Goal: Information Seeking & Learning: Learn about a topic

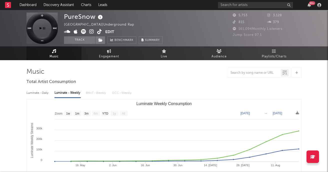
select select "1w"
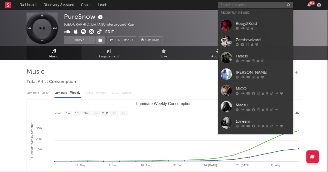
click at [237, 5] on input "text" at bounding box center [255, 5] width 75 height 6
paste input "DesignerDon"
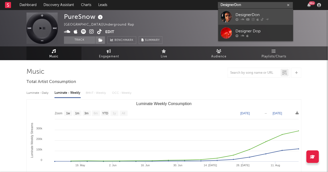
type input "DesignerDon"
click at [256, 12] on div "DesignerDon" at bounding box center [263, 15] width 55 height 6
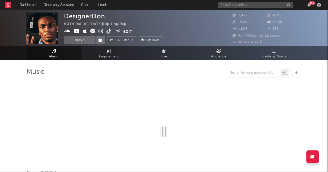
select select "6m"
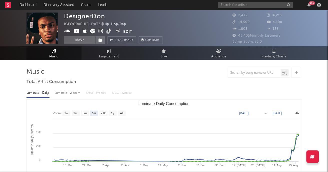
click at [101, 30] on icon at bounding box center [101, 31] width 5 height 5
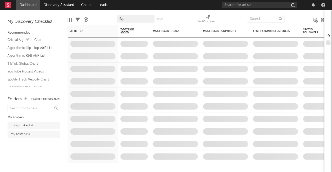
click at [27, 70] on link "YouTube Hottest Videos" at bounding box center [32, 72] width 48 height 6
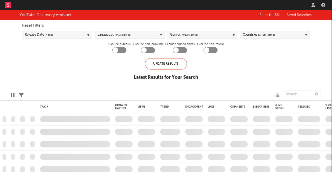
checkbox input "true"
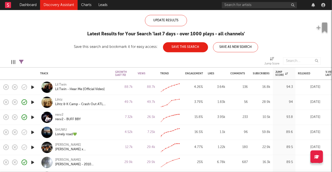
click at [32, 132] on icon "button" at bounding box center [32, 132] width 5 height 6
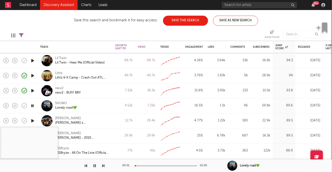
click at [155, 165] on div at bounding box center [166, 165] width 63 height 1
click at [32, 106] on icon "button" at bounding box center [32, 105] width 5 height 6
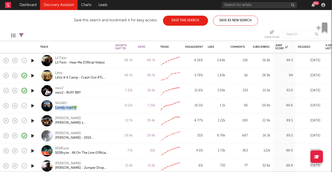
click at [32, 59] on icon "button" at bounding box center [32, 60] width 5 height 6
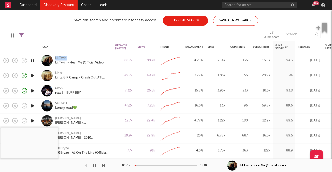
click at [31, 60] on icon "button" at bounding box center [32, 60] width 5 height 6
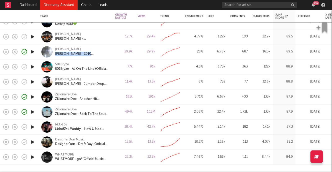
click at [32, 141] on icon "button" at bounding box center [32, 142] width 5 height 6
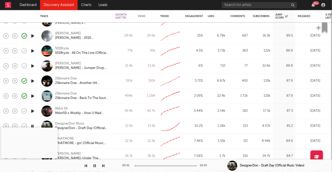
click at [146, 165] on div at bounding box center [166, 165] width 63 height 1
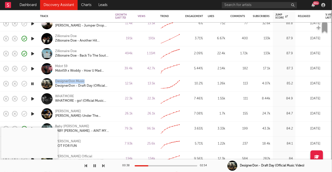
click at [34, 112] on icon "button" at bounding box center [32, 114] width 5 height 6
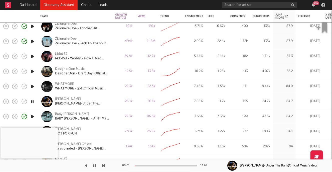
click at [147, 166] on div at bounding box center [166, 165] width 63 height 1
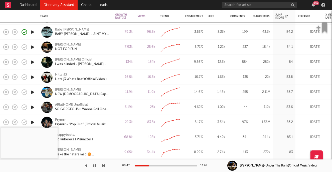
click at [33, 107] on icon "button" at bounding box center [32, 107] width 5 height 6
click at [33, 106] on icon "button" at bounding box center [32, 107] width 5 height 6
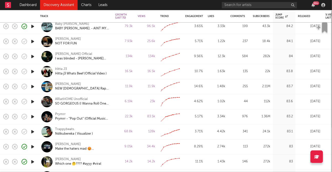
click at [34, 116] on icon "button" at bounding box center [32, 116] width 5 height 6
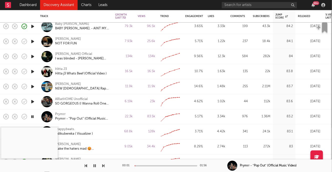
click at [145, 165] on div at bounding box center [166, 165] width 63 height 1
click at [96, 165] on button "button" at bounding box center [94, 165] width 5 height 13
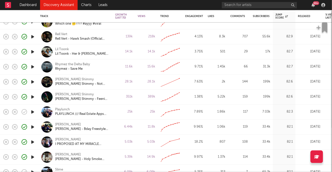
click at [32, 111] on icon "button" at bounding box center [32, 112] width 5 height 6
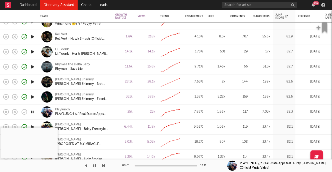
click at [146, 165] on div at bounding box center [166, 165] width 63 height 1
click at [95, 164] on icon "button" at bounding box center [94, 165] width 3 height 4
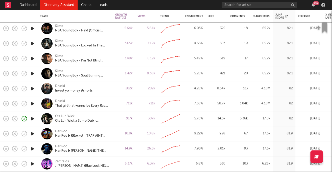
click at [33, 132] on icon "button" at bounding box center [32, 133] width 5 height 6
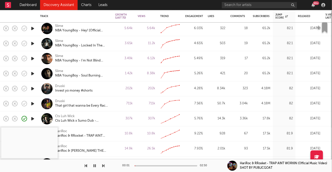
click at [143, 165] on div at bounding box center [166, 165] width 63 height 1
click at [96, 165] on icon "button" at bounding box center [94, 165] width 3 height 4
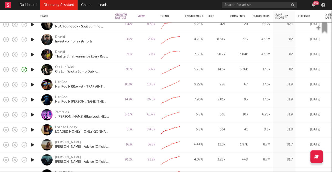
click at [33, 144] on icon "button" at bounding box center [32, 144] width 5 height 6
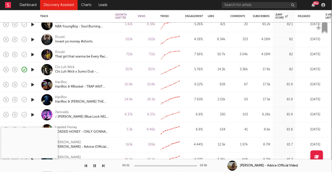
click at [145, 165] on div at bounding box center [166, 165] width 63 height 1
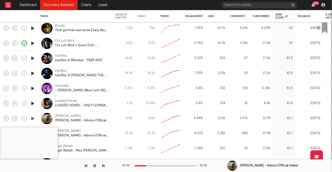
click at [33, 118] on icon "button" at bounding box center [32, 118] width 5 height 6
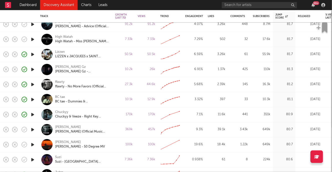
click at [32, 129] on icon "button" at bounding box center [32, 129] width 5 height 6
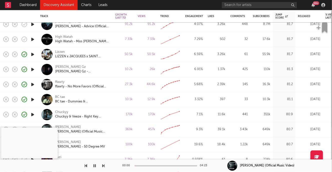
click at [149, 165] on div at bounding box center [166, 165] width 63 height 1
click at [95, 166] on icon "button" at bounding box center [94, 165] width 3 height 4
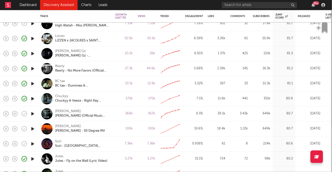
click at [32, 144] on icon "button" at bounding box center [32, 143] width 5 height 6
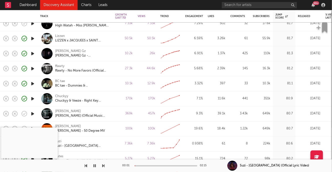
click at [145, 165] on div at bounding box center [166, 165] width 63 height 1
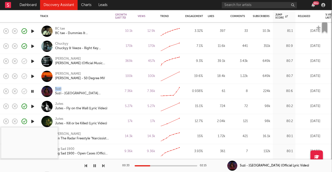
click at [32, 91] on icon "button" at bounding box center [32, 91] width 5 height 6
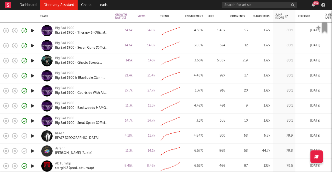
click at [32, 135] on icon "button" at bounding box center [32, 136] width 5 height 6
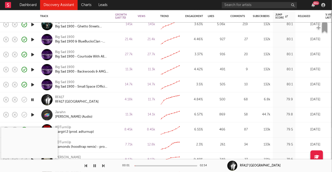
click at [147, 165] on div at bounding box center [166, 165] width 63 height 1
click at [94, 164] on icon "button" at bounding box center [94, 165] width 3 height 4
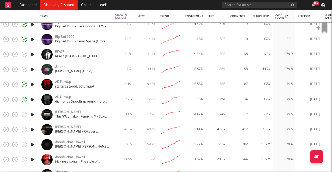
click at [32, 114] on icon "button" at bounding box center [32, 114] width 5 height 6
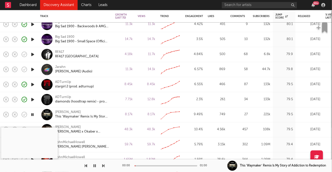
click at [149, 165] on div at bounding box center [166, 165] width 63 height 1
click at [96, 165] on button "button" at bounding box center [94, 165] width 5 height 13
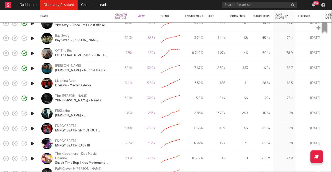
click at [34, 128] on icon "button" at bounding box center [32, 128] width 5 height 6
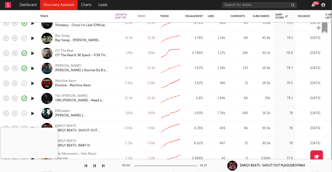
click at [147, 165] on div at bounding box center [166, 165] width 63 height 1
click at [95, 164] on icon "button" at bounding box center [94, 165] width 3 height 4
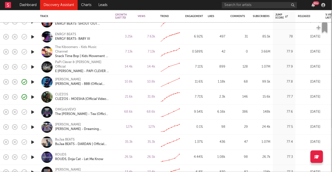
click at [33, 126] on icon "button" at bounding box center [32, 127] width 5 height 6
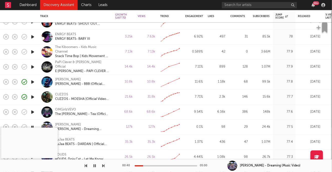
click at [94, 164] on icon "button" at bounding box center [94, 165] width 3 height 4
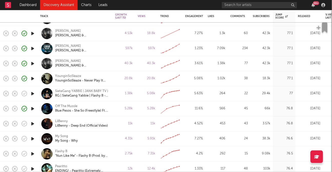
click at [33, 138] on icon "button" at bounding box center [32, 138] width 5 height 6
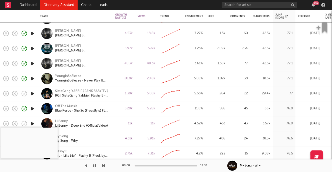
click at [147, 166] on div at bounding box center [166, 165] width 63 height 1
click at [160, 165] on div at bounding box center [166, 165] width 63 height 1
click at [94, 165] on icon "button" at bounding box center [94, 165] width 3 height 4
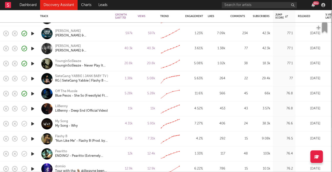
click at [33, 138] on icon "button" at bounding box center [32, 138] width 5 height 6
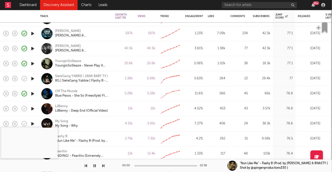
click at [146, 165] on div at bounding box center [166, 165] width 63 height 1
click at [155, 165] on div at bounding box center [166, 165] width 63 height 1
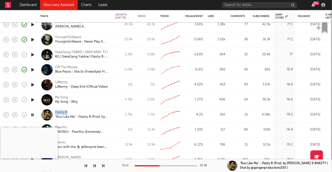
click at [32, 114] on icon "button" at bounding box center [32, 115] width 5 height 6
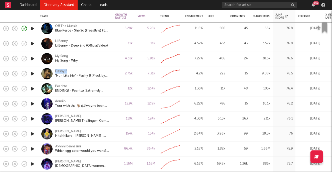
click at [34, 88] on icon "button" at bounding box center [32, 89] width 5 height 6
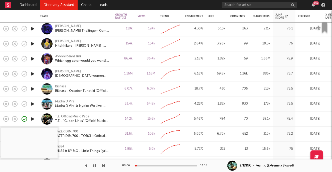
click at [33, 104] on icon "button" at bounding box center [32, 104] width 5 height 6
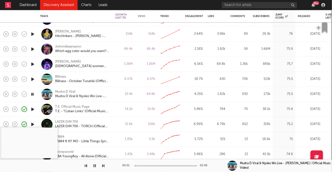
click at [149, 165] on div at bounding box center [166, 165] width 63 height 1
click at [33, 94] on icon "button" at bounding box center [32, 94] width 5 height 6
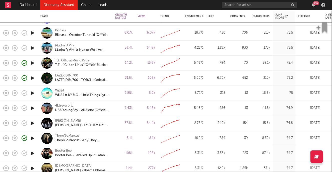
click at [34, 122] on icon "button" at bounding box center [32, 123] width 5 height 6
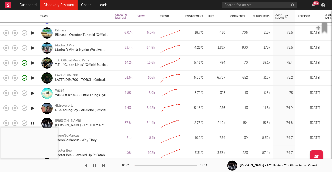
click at [148, 164] on div "00:01 02:04" at bounding box center [166, 165] width 88 height 13
click at [148, 165] on div at bounding box center [166, 165] width 63 height 1
click at [95, 164] on icon "button" at bounding box center [94, 165] width 3 height 4
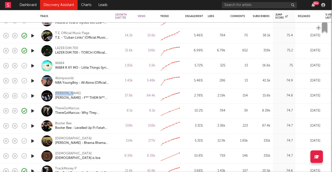
click at [34, 125] on icon "button" at bounding box center [32, 126] width 5 height 6
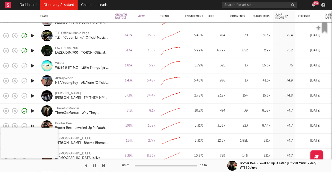
click at [149, 165] on div at bounding box center [166, 165] width 63 height 1
click at [96, 165] on icon "button" at bounding box center [94, 165] width 3 height 4
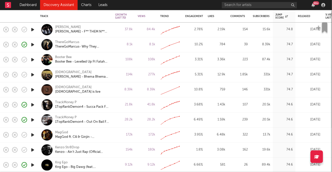
click at [32, 133] on icon "button" at bounding box center [32, 135] width 5 height 6
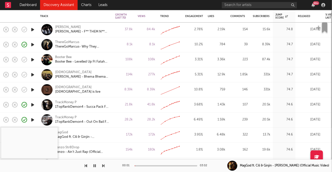
click at [148, 165] on div at bounding box center [166, 165] width 63 height 1
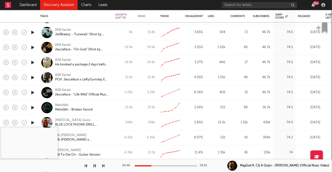
click at [34, 105] on icon "button" at bounding box center [32, 107] width 5 height 6
click at [148, 165] on div at bounding box center [166, 165] width 63 height 1
click at [34, 106] on icon "button" at bounding box center [32, 107] width 5 height 6
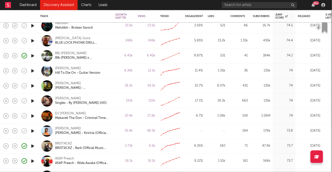
click at [33, 130] on icon "button" at bounding box center [32, 131] width 5 height 6
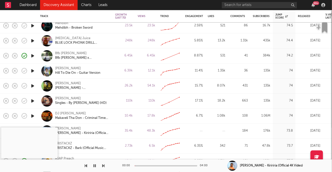
click at [146, 164] on div "00:00 04:00" at bounding box center [166, 165] width 88 height 13
click at [146, 165] on div at bounding box center [166, 165] width 63 height 1
click at [95, 164] on icon "button" at bounding box center [94, 165] width 3 height 4
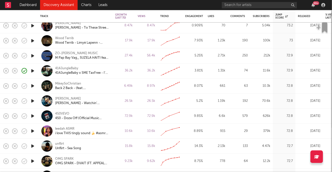
click at [32, 145] on icon "button" at bounding box center [32, 146] width 5 height 6
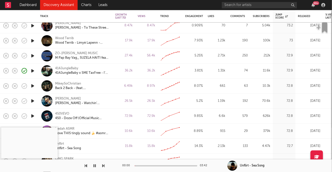
click at [143, 165] on div at bounding box center [166, 165] width 63 height 1
click at [154, 165] on div at bounding box center [166, 165] width 63 height 1
click at [95, 165] on icon "button" at bounding box center [94, 165] width 3 height 4
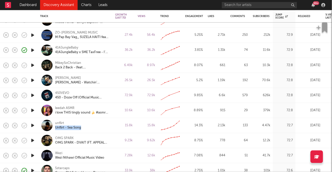
click at [34, 140] on icon "button" at bounding box center [32, 140] width 5 height 6
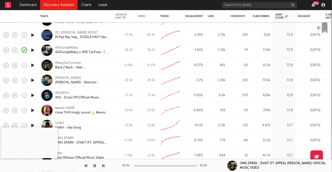
click at [145, 165] on div at bounding box center [166, 165] width 63 height 1
click at [157, 165] on div "00:36 03:26" at bounding box center [166, 165] width 88 height 13
click at [155, 165] on div at bounding box center [166, 165] width 63 height 1
click at [95, 164] on icon "button" at bounding box center [94, 165] width 3 height 4
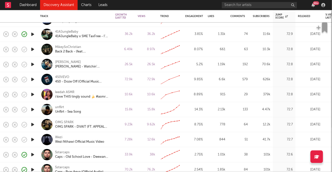
click at [33, 139] on icon "button" at bounding box center [32, 139] width 5 height 6
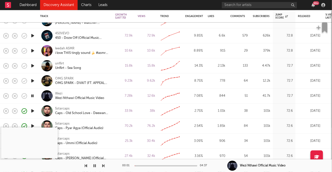
click at [144, 164] on div "00:01 04:37" at bounding box center [166, 165] width 88 height 13
click at [144, 165] on div at bounding box center [166, 165] width 63 height 1
click at [153, 165] on div at bounding box center [166, 165] width 63 height 1
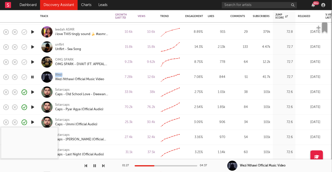
click at [33, 76] on icon "button" at bounding box center [32, 77] width 5 height 6
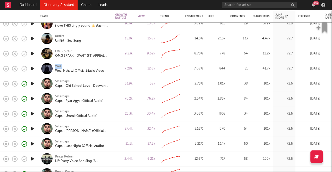
click at [33, 82] on icon "button" at bounding box center [32, 83] width 5 height 6
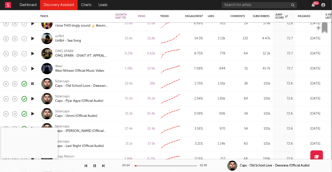
click at [147, 164] on div "00:04 02:39" at bounding box center [166, 165] width 88 height 13
click at [149, 165] on div at bounding box center [166, 165] width 63 height 1
click at [96, 165] on button "button" at bounding box center [94, 165] width 5 height 13
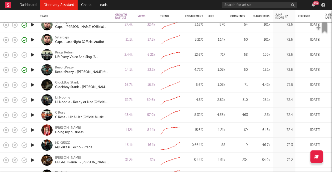
click at [33, 116] on icon "button" at bounding box center [32, 115] width 5 height 6
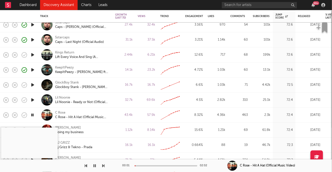
click at [146, 165] on div at bounding box center [166, 165] width 63 height 1
click at [95, 165] on icon "button" at bounding box center [94, 165] width 3 height 4
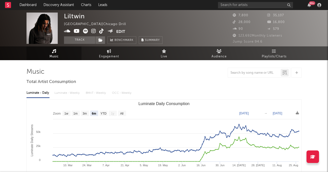
select select "6m"
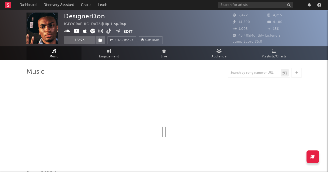
select select "6m"
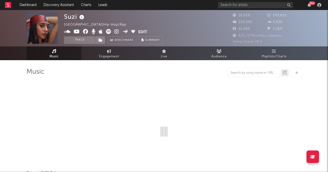
select select "6m"
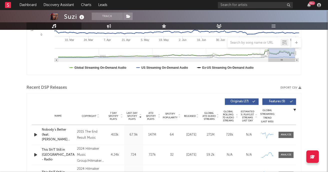
scroll to position [125, 0]
click at [35, 132] on icon "button" at bounding box center [35, 134] width 5 height 6
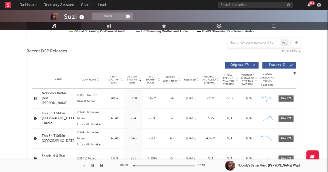
scroll to position [164, 0]
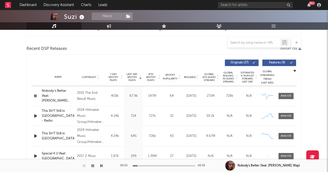
click at [36, 116] on icon "button" at bounding box center [35, 116] width 5 height 6
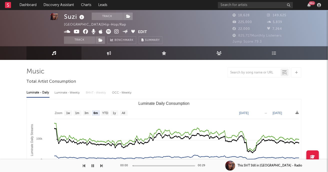
scroll to position [0, 0]
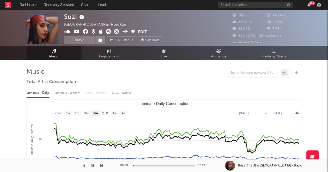
click at [67, 93] on div "Luminate - Weekly" at bounding box center [68, 93] width 26 height 9
select select "6m"
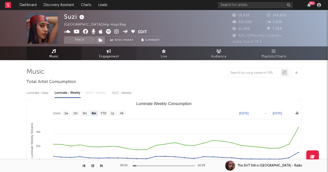
click at [113, 53] on link "Engagement" at bounding box center [109, 53] width 55 height 14
select select "1w"
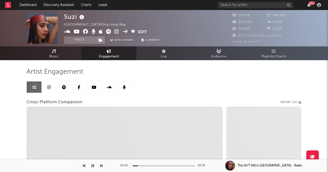
click at [117, 31] on icon at bounding box center [116, 31] width 5 height 5
select select "1m"
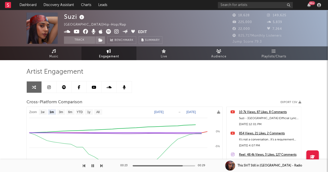
click at [78, 32] on icon at bounding box center [77, 31] width 6 height 5
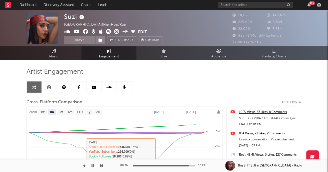
click at [93, 164] on icon "button" at bounding box center [93, 165] width 3 height 4
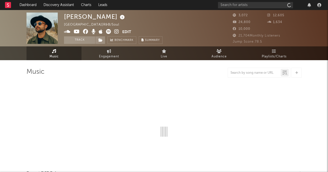
select select "1w"
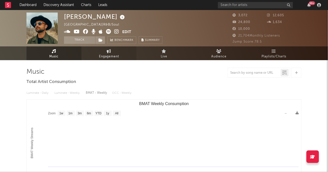
click at [105, 52] on link "Engagement" at bounding box center [109, 53] width 55 height 14
select select "1w"
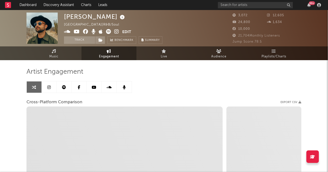
click at [117, 32] on icon at bounding box center [116, 31] width 5 height 5
select select "1m"
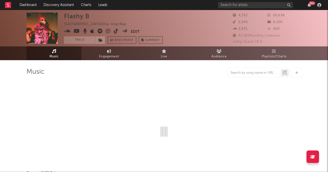
select select "6m"
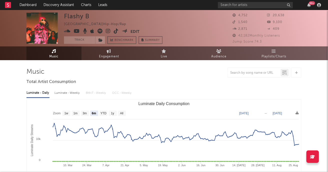
click at [65, 94] on div "Luminate - Weekly" at bounding box center [68, 93] width 26 height 9
select select "6m"
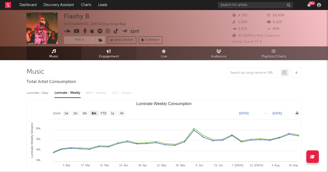
click at [113, 54] on span "Engagement" at bounding box center [109, 57] width 20 height 6
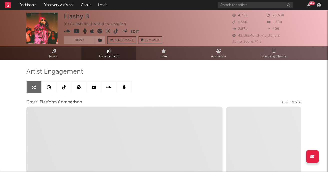
select select "1w"
click at [107, 31] on icon at bounding box center [108, 31] width 5 height 5
select select "1m"
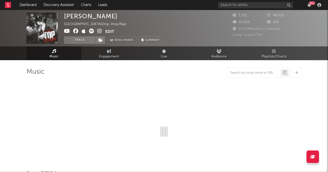
select select "6m"
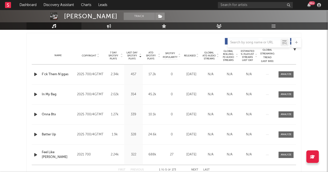
scroll to position [207, 0]
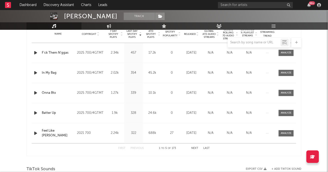
click at [35, 55] on icon "button" at bounding box center [35, 53] width 5 height 6
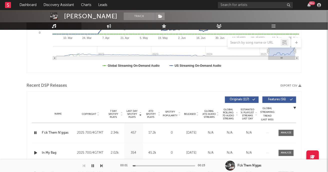
scroll to position [0, 0]
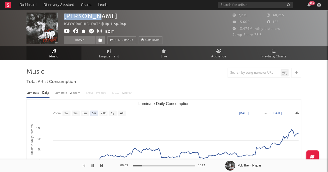
drag, startPoint x: 64, startPoint y: 16, endPoint x: 89, endPoint y: 16, distance: 24.5
click at [89, 16] on div "[PERSON_NAME]" at bounding box center [91, 16] width 54 height 7
copy div "[PERSON_NAME]"
click at [98, 30] on icon at bounding box center [99, 31] width 5 height 5
click at [93, 166] on icon "button" at bounding box center [93, 165] width 3 height 4
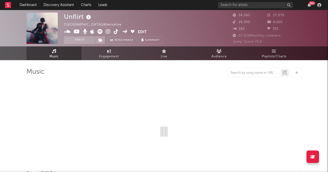
select select "6m"
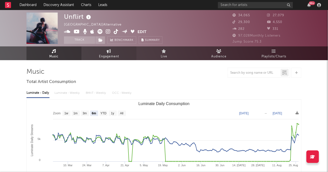
click at [104, 54] on span "Engagement" at bounding box center [109, 57] width 20 height 6
select select "1w"
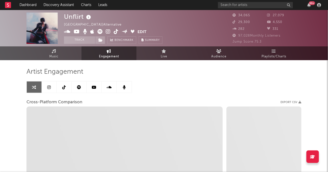
click at [107, 32] on icon at bounding box center [108, 31] width 5 height 5
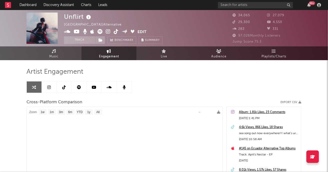
select select "1m"
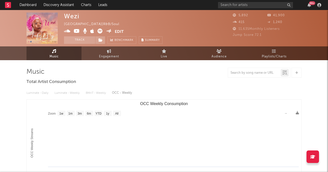
select select "1w"
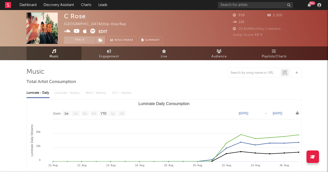
select select "1w"
